Goal: Find specific page/section: Find specific page/section

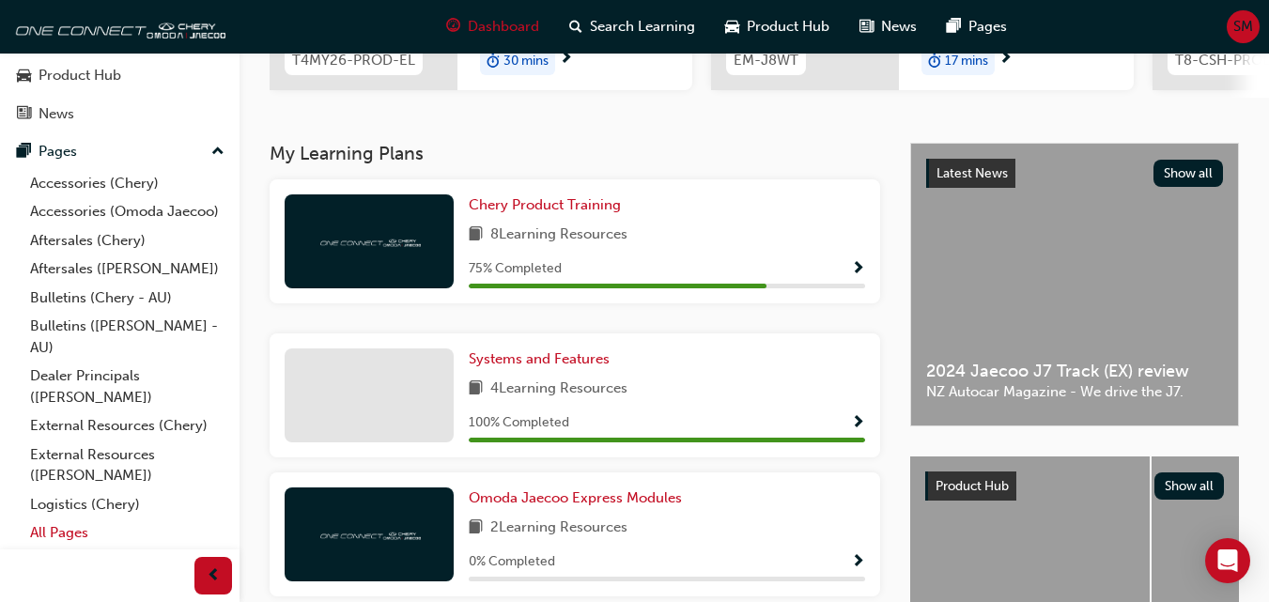
scroll to position [282, 0]
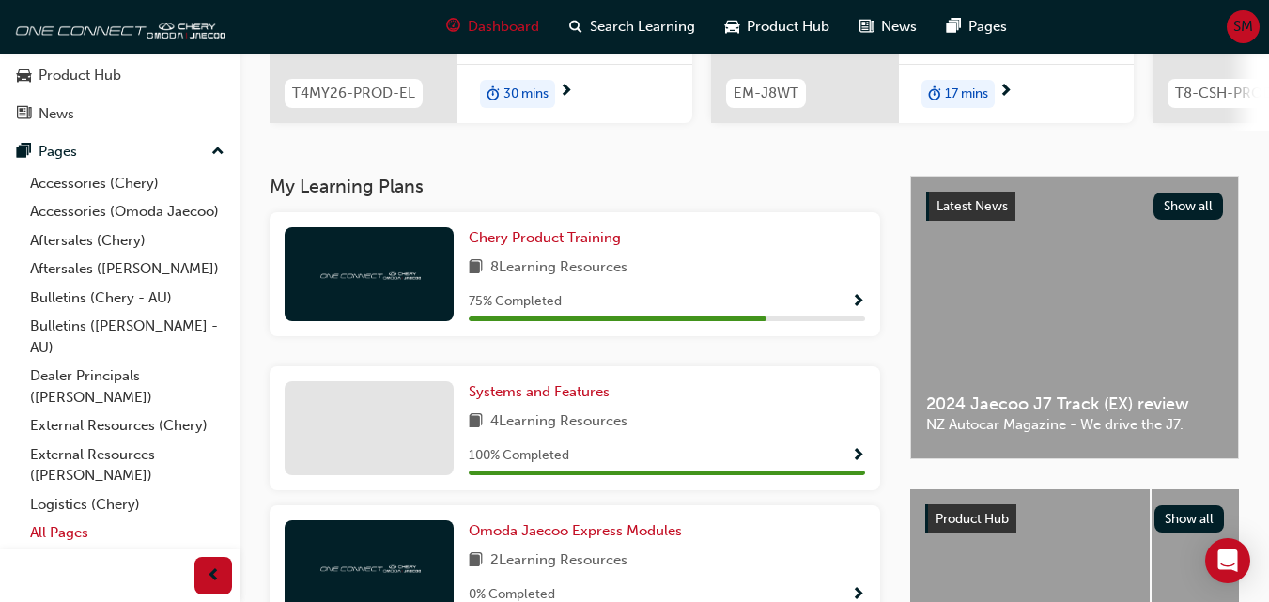
click at [77, 531] on link "All Pages" at bounding box center [127, 532] width 209 height 29
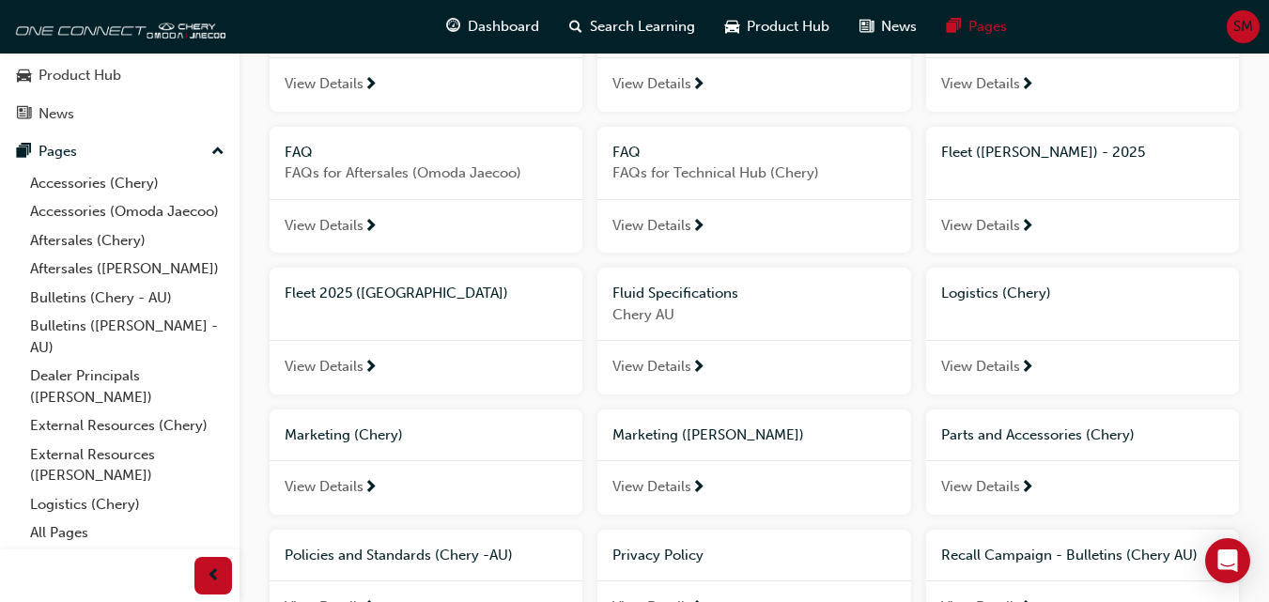
scroll to position [470, 0]
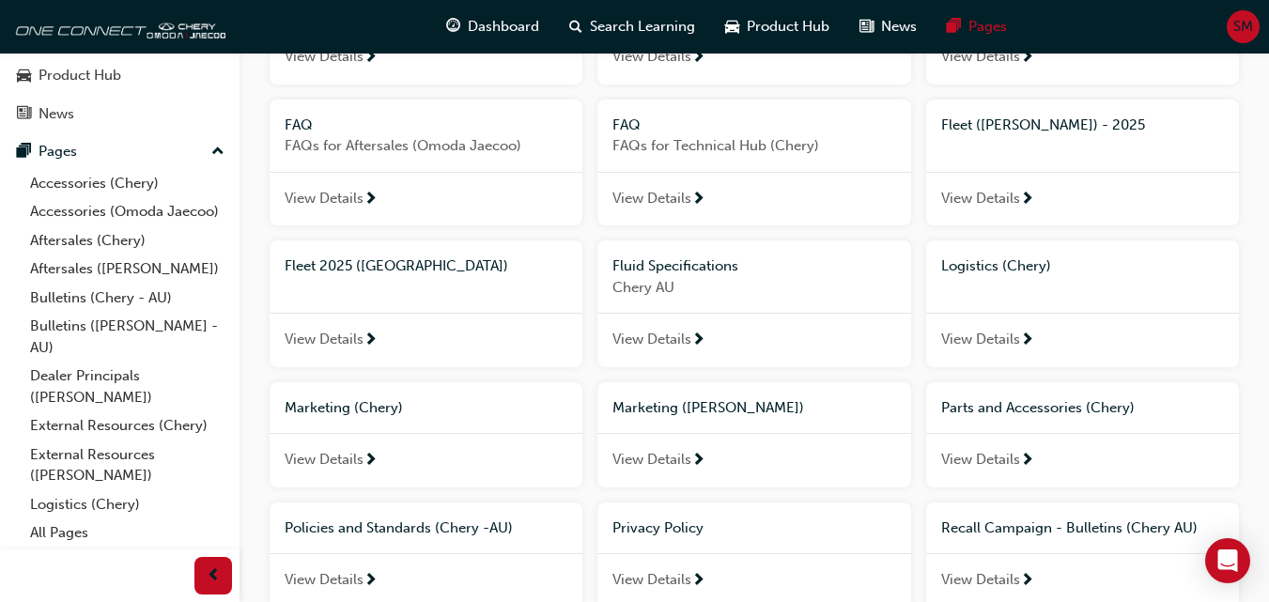
click at [304, 328] on div "View Details" at bounding box center [426, 340] width 313 height 54
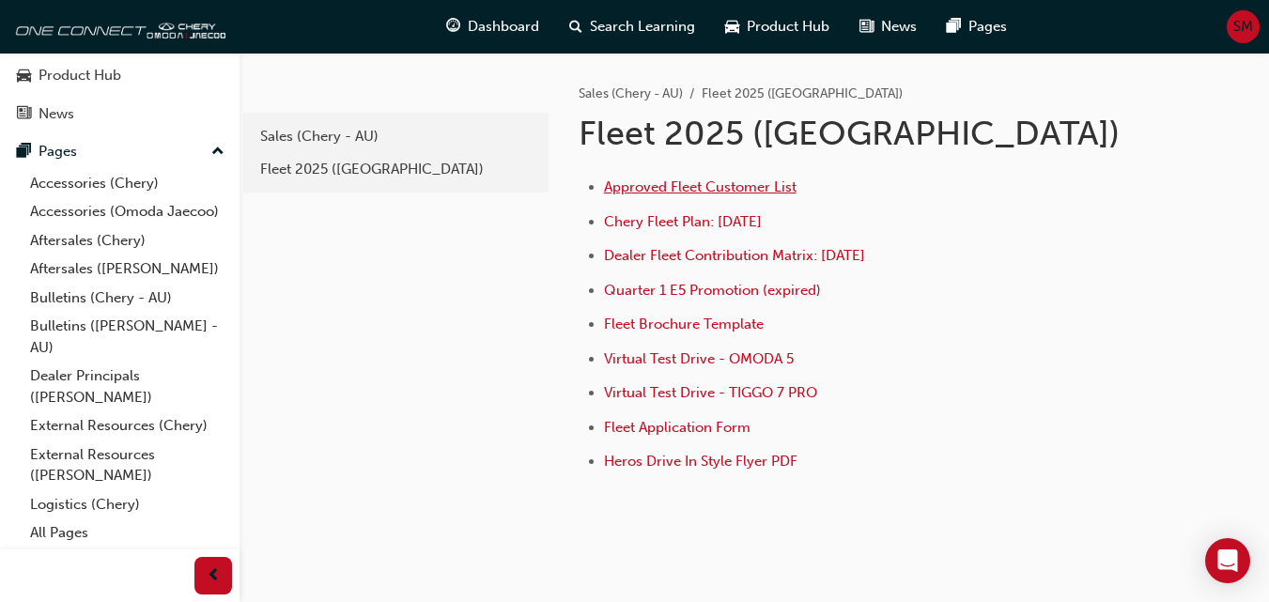
click at [691, 185] on span "Approved Fleet Customer List" at bounding box center [700, 186] width 193 height 17
